Goal: Task Accomplishment & Management: Use online tool/utility

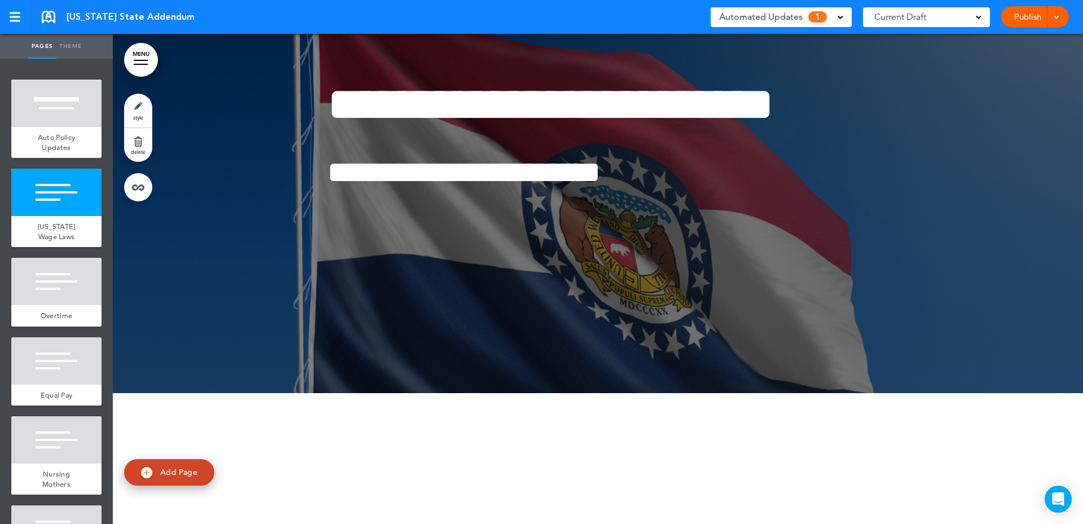
scroll to position [113, 0]
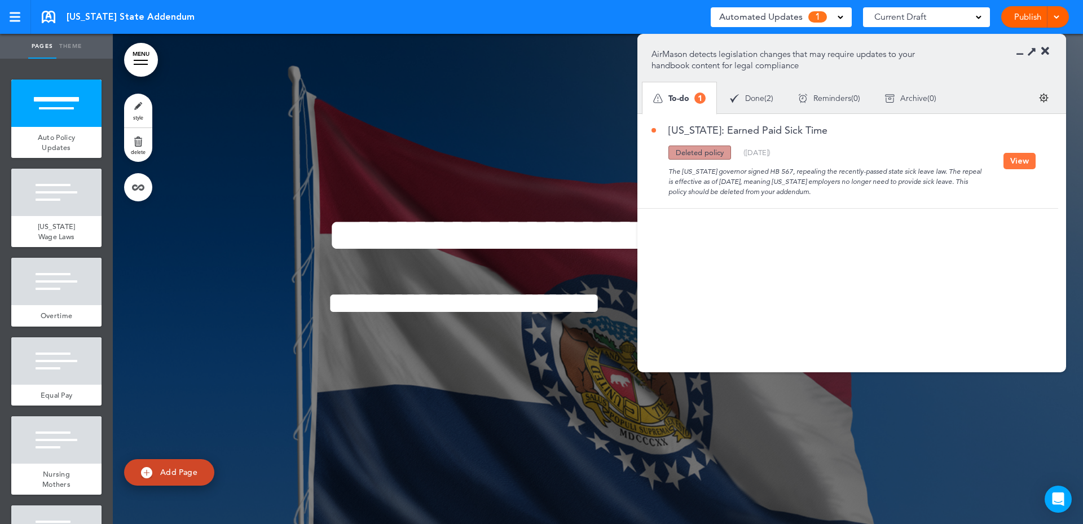
click at [1017, 163] on button "View" at bounding box center [1019, 161] width 32 height 16
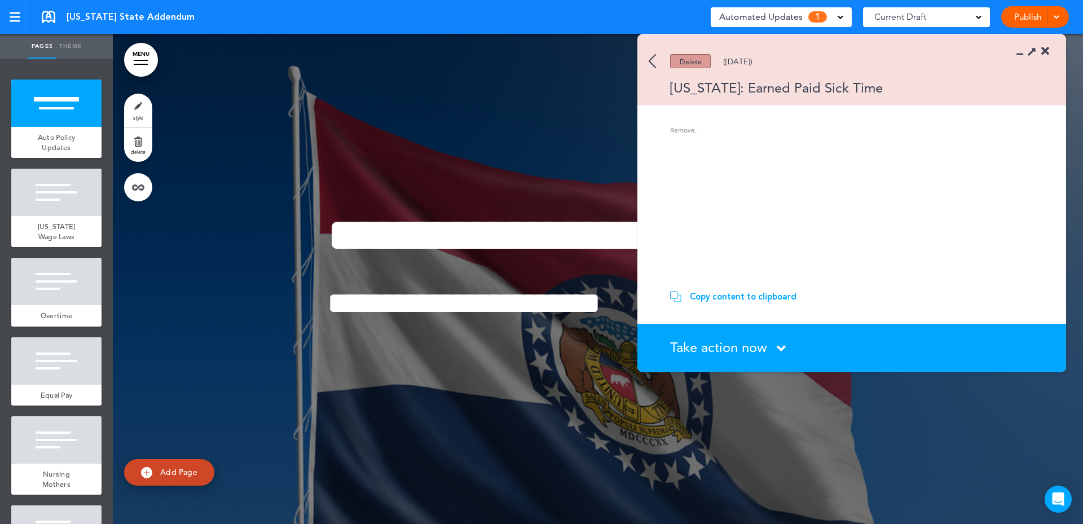
click at [778, 347] on icon at bounding box center [780, 348] width 9 height 14
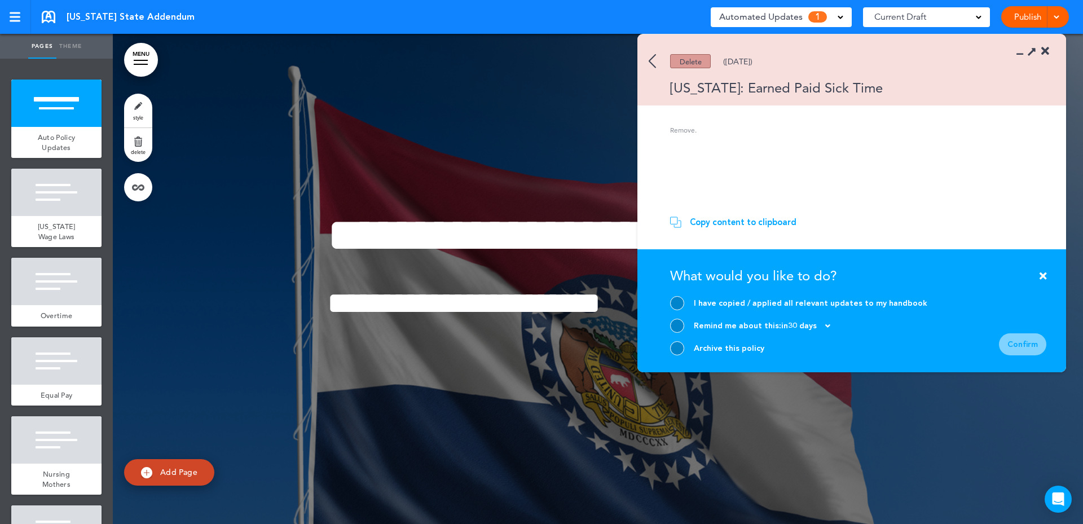
click at [1041, 271] on icon at bounding box center [1042, 276] width 7 height 10
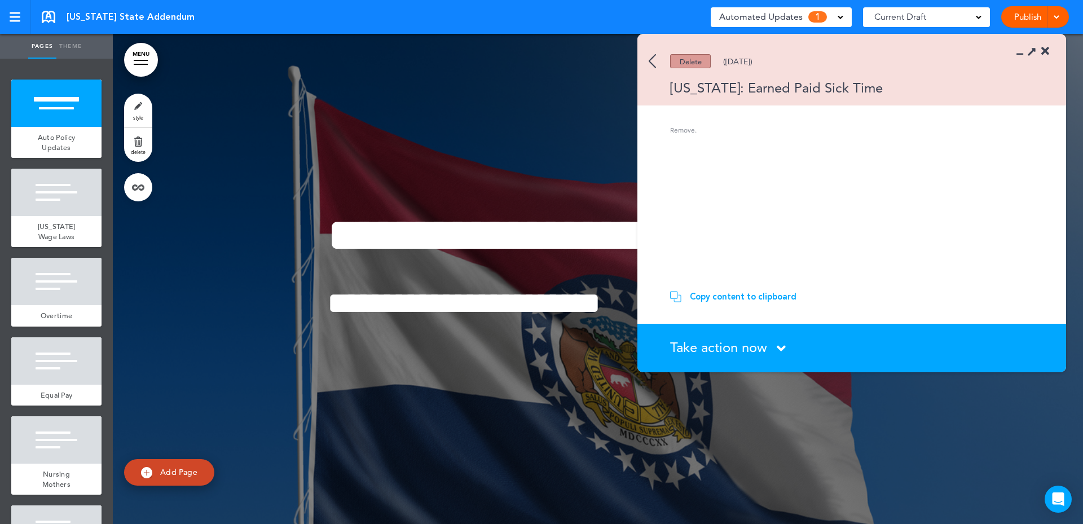
click at [515, 389] on div "**********" at bounding box center [598, 279] width 564 height 220
click at [650, 59] on img at bounding box center [651, 61] width 7 height 14
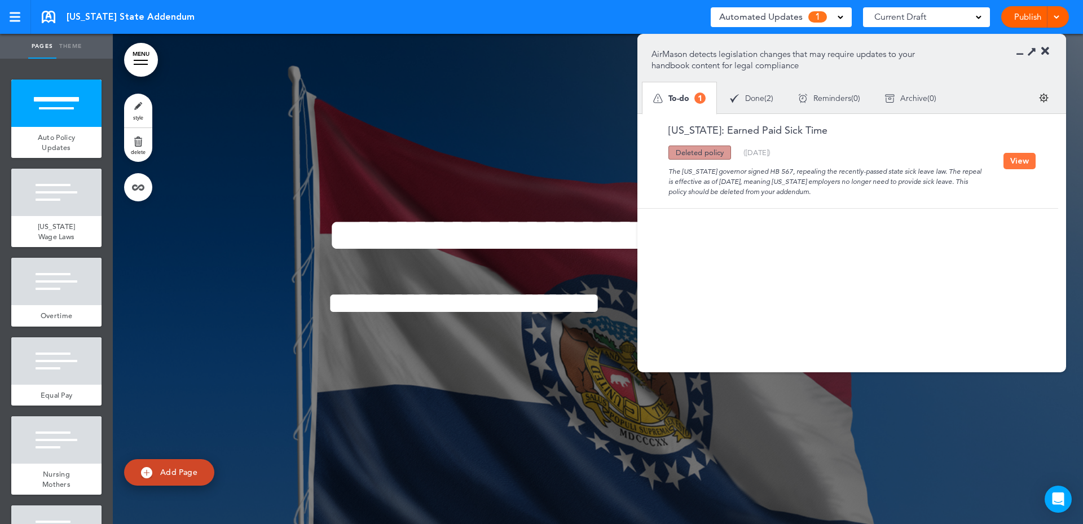
click at [1045, 47] on icon at bounding box center [1045, 51] width 8 height 11
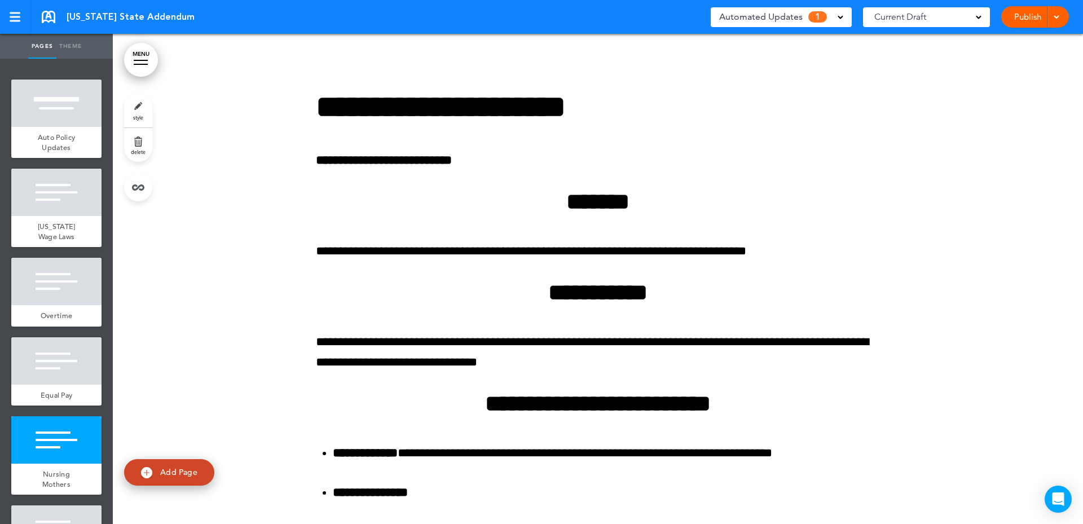
scroll to position [2932, 0]
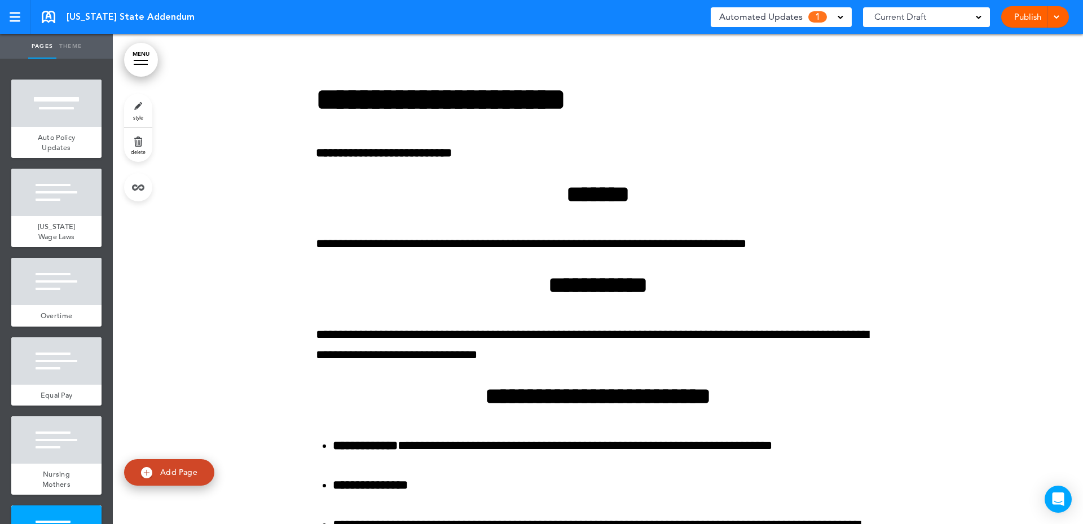
click at [1062, 19] on div "Publish Publish Preview Draft" at bounding box center [1035, 16] width 68 height 21
click at [1057, 19] on span at bounding box center [1055, 15] width 7 height 7
click at [1025, 39] on li "Publish" at bounding box center [1018, 42] width 100 height 25
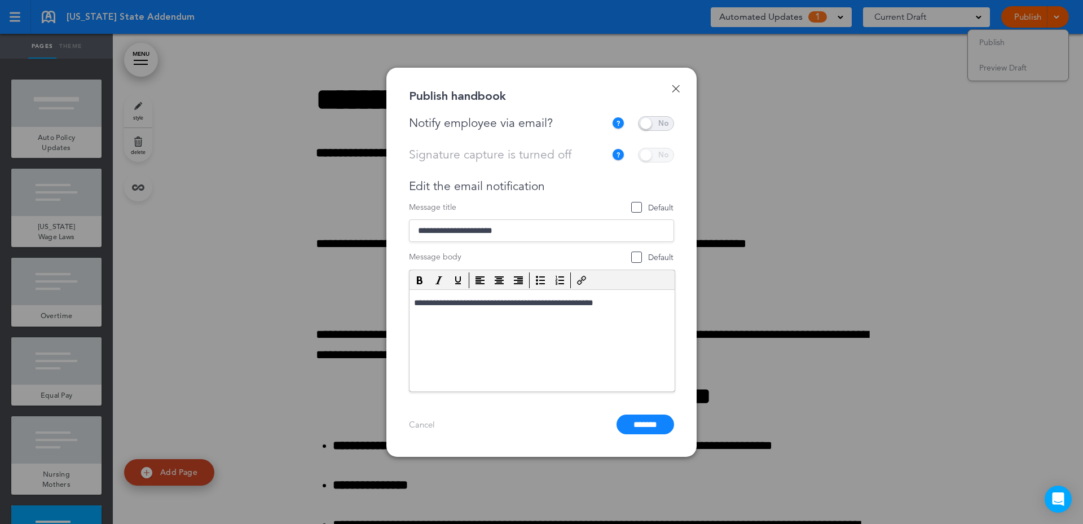
click at [622, 421] on input "*******" at bounding box center [645, 424] width 58 height 20
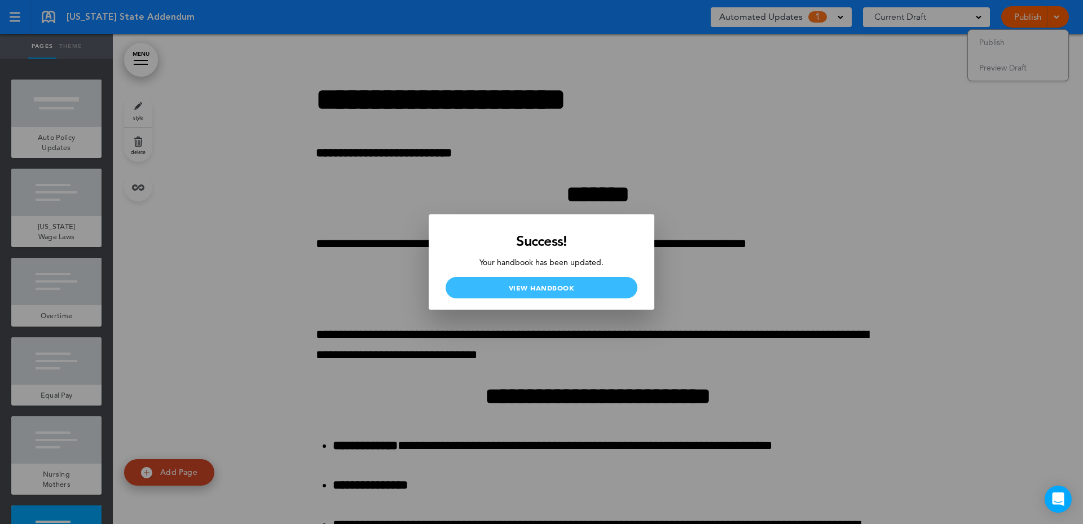
click at [542, 286] on link "View Handbook" at bounding box center [541, 287] width 192 height 21
